Goal: Transaction & Acquisition: Book appointment/travel/reservation

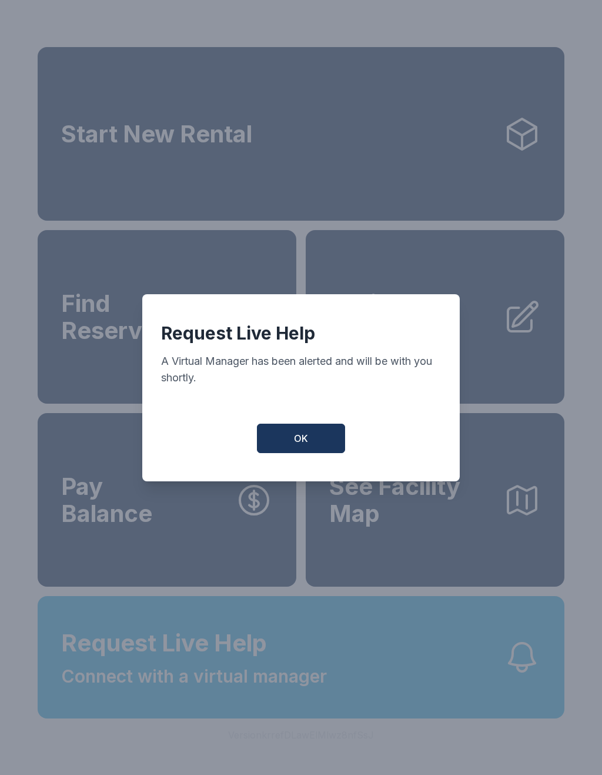
click at [323, 439] on button "OK" at bounding box center [301, 437] width 88 height 29
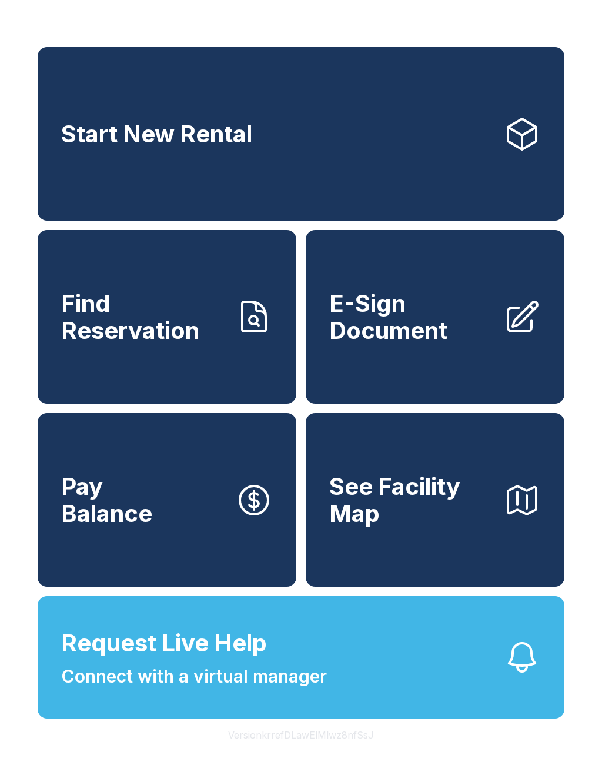
click at [255, 148] on link "Start New Rental" at bounding box center [301, 134] width 527 height 174
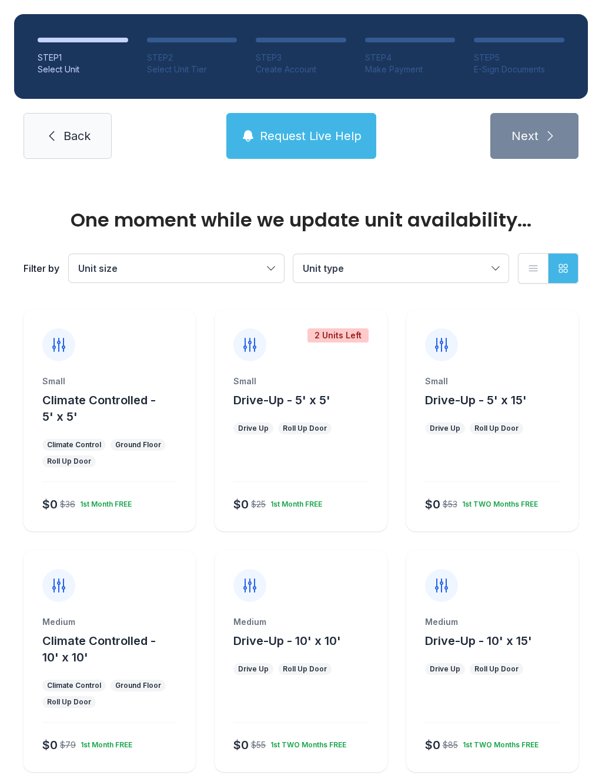
click at [96, 467] on div "Small Climate Controlled - 5' x 5' Climate Control Ground Floor Roll Up Door $0…" at bounding box center [110, 453] width 172 height 156
click at [121, 498] on div "1st Month FREE" at bounding box center [103, 502] width 56 height 14
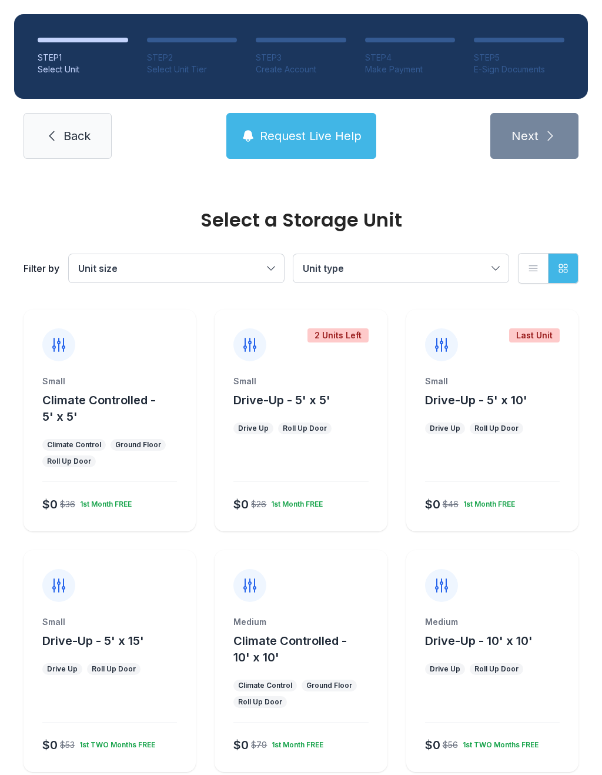
click at [136, 421] on button "Climate Controlled - 5' x 5'" at bounding box center [116, 408] width 149 height 33
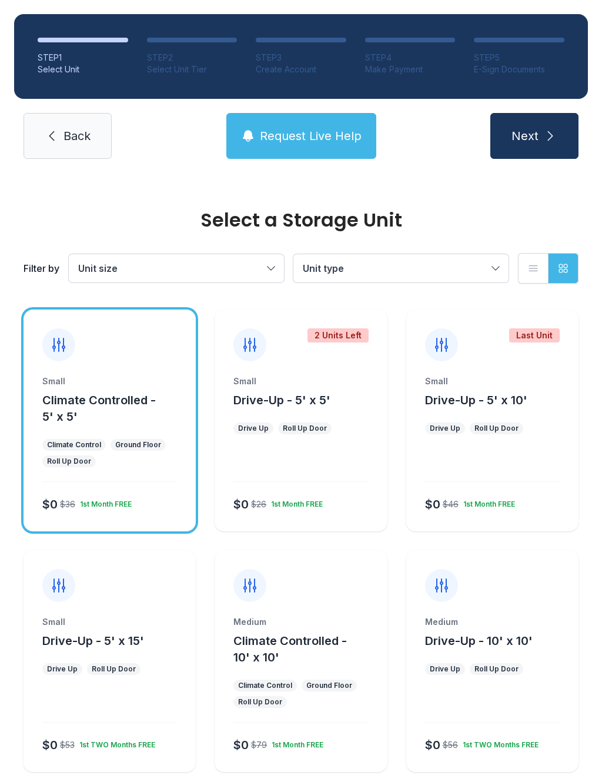
click at [551, 146] on button "Next" at bounding box center [535, 136] width 88 height 46
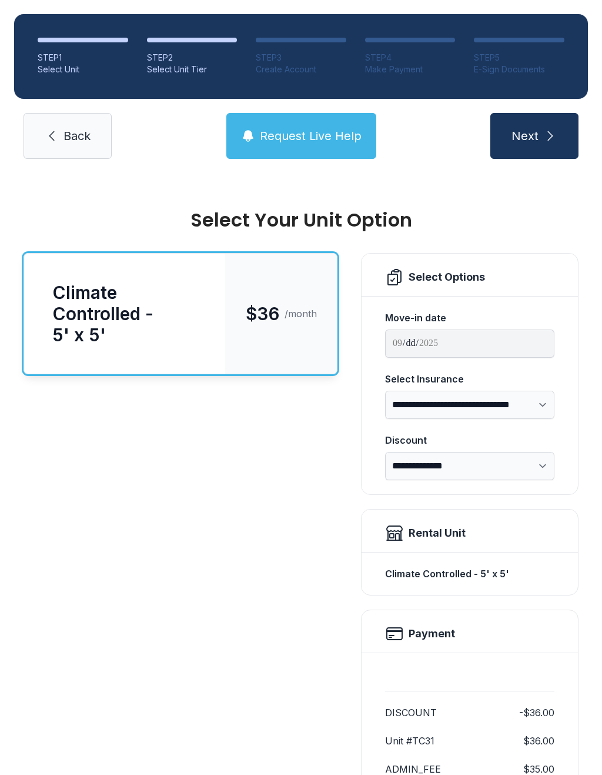
click at [537, 138] on span "Next" at bounding box center [525, 136] width 27 height 16
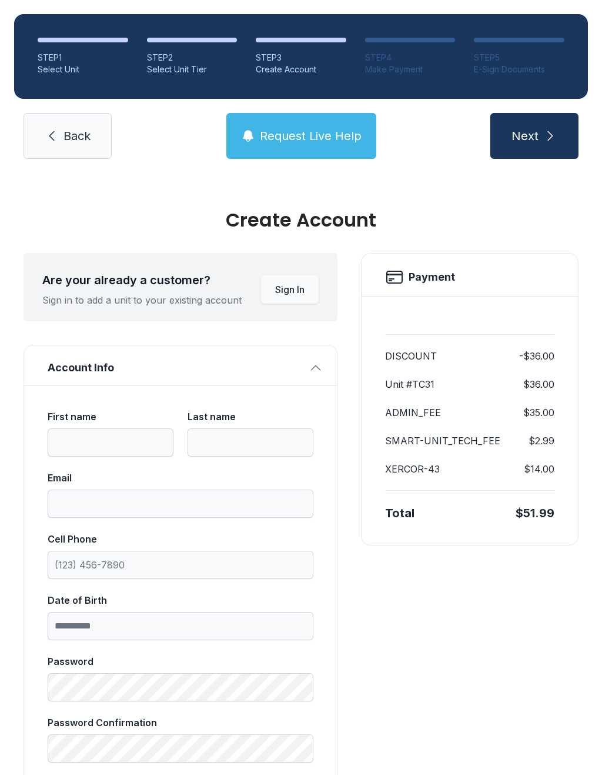
click at [64, 138] on span "Back" at bounding box center [77, 136] width 27 height 16
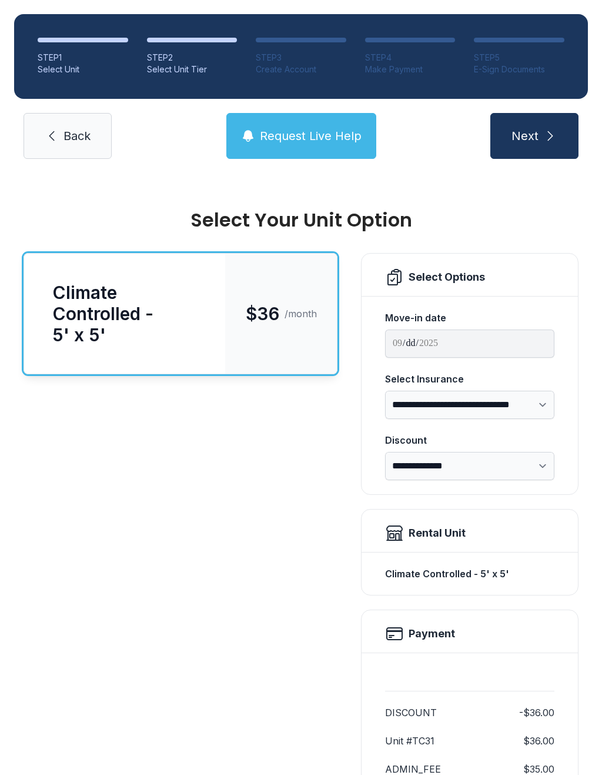
click at [72, 143] on span "Back" at bounding box center [77, 136] width 27 height 16
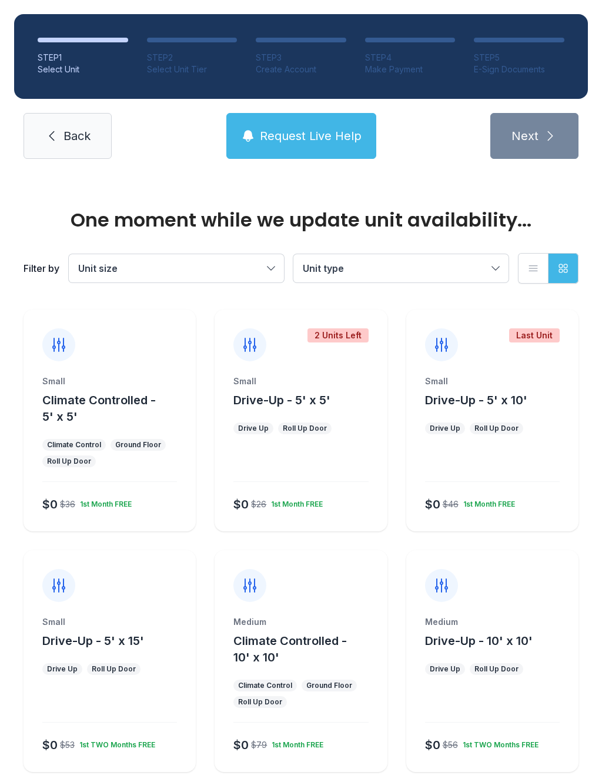
click at [65, 136] on span "Back" at bounding box center [77, 136] width 27 height 16
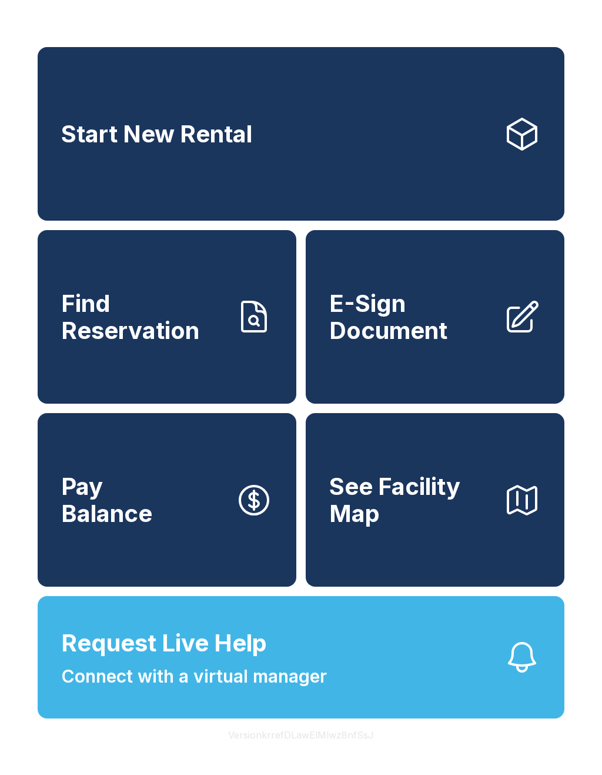
click at [132, 689] on span "Connect with a virtual manager" at bounding box center [194, 676] width 266 height 26
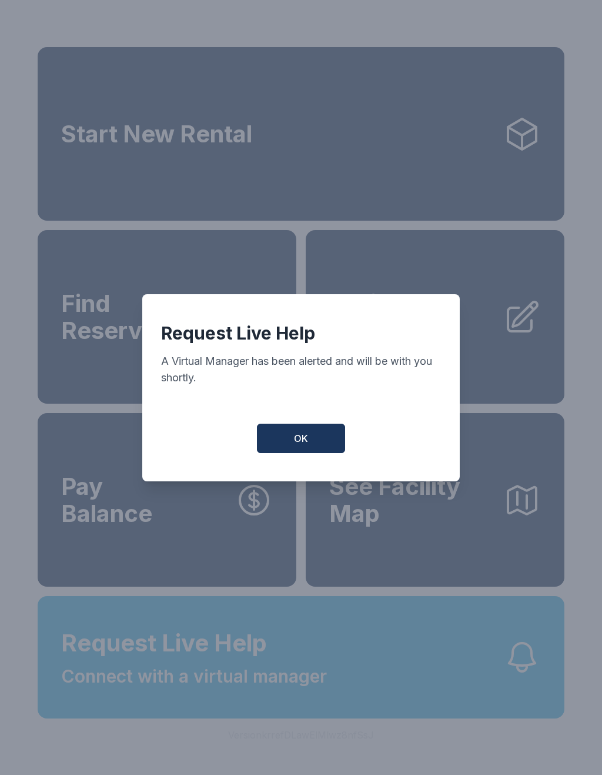
click at [275, 439] on button "OK" at bounding box center [301, 437] width 88 height 29
